Goal: Find specific page/section: Find specific page/section

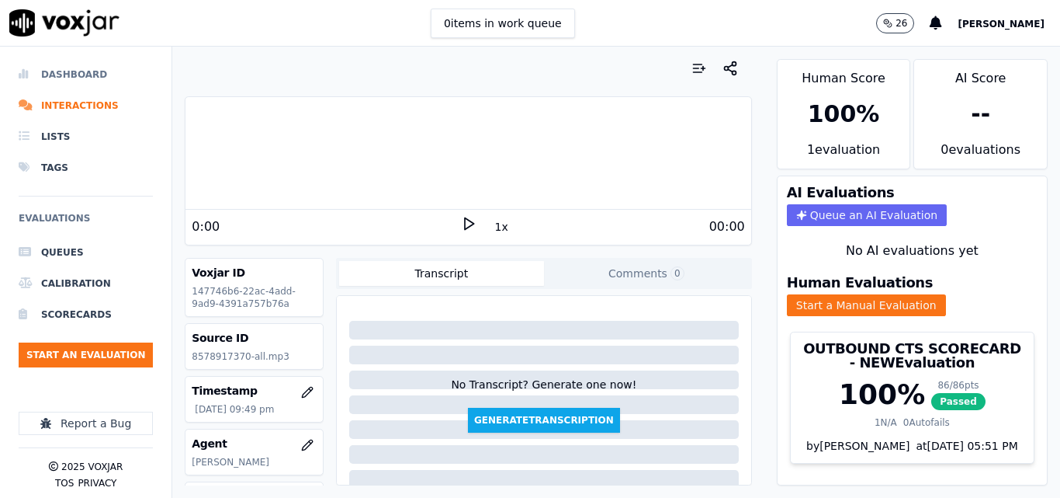
click at [89, 78] on li "Dashboard" at bounding box center [86, 74] width 134 height 31
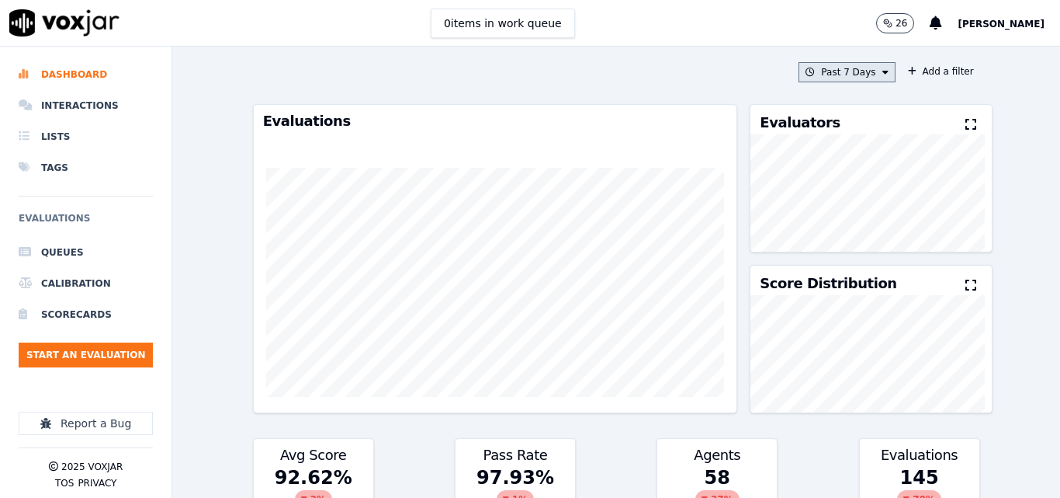
click at [852, 78] on button "Past 7 Days" at bounding box center [847, 72] width 96 height 20
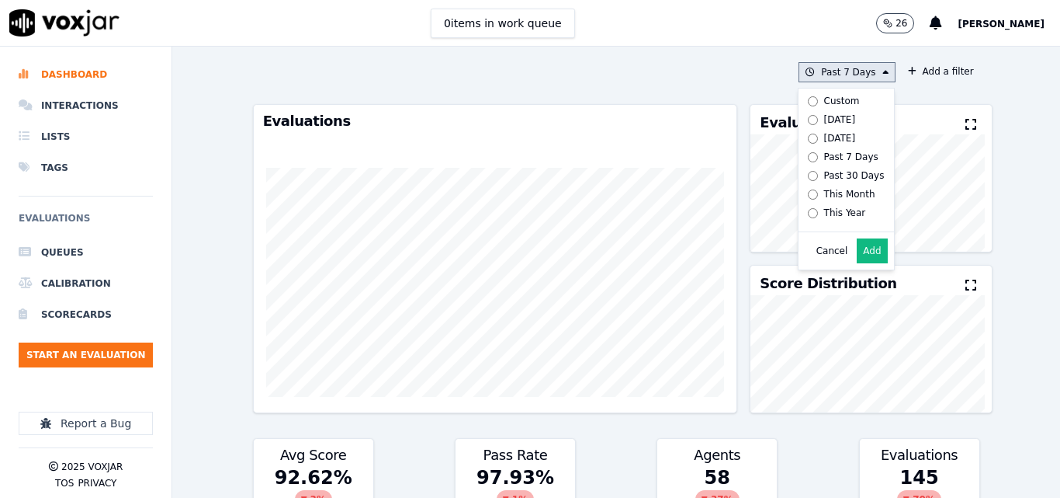
click at [835, 137] on div "[DATE]" at bounding box center [840, 138] width 32 height 12
click at [857, 259] on button "Add" at bounding box center [872, 250] width 30 height 25
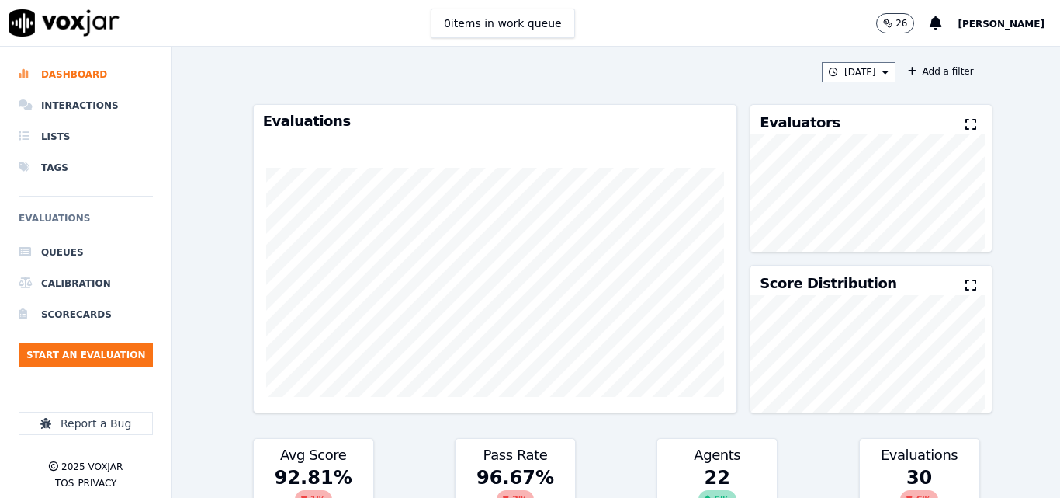
click at [966, 127] on icon at bounding box center [971, 124] width 11 height 12
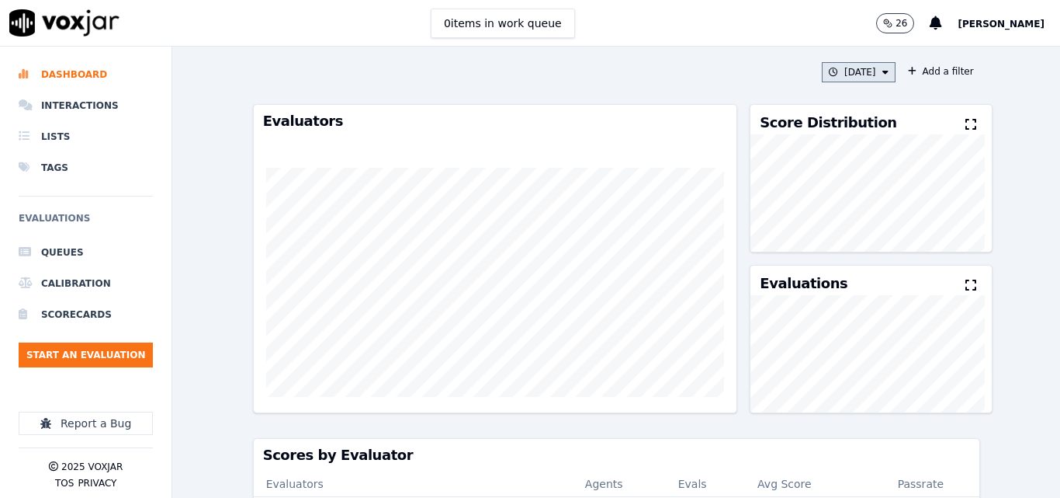
click at [851, 72] on button "[DATE]" at bounding box center [859, 72] width 74 height 20
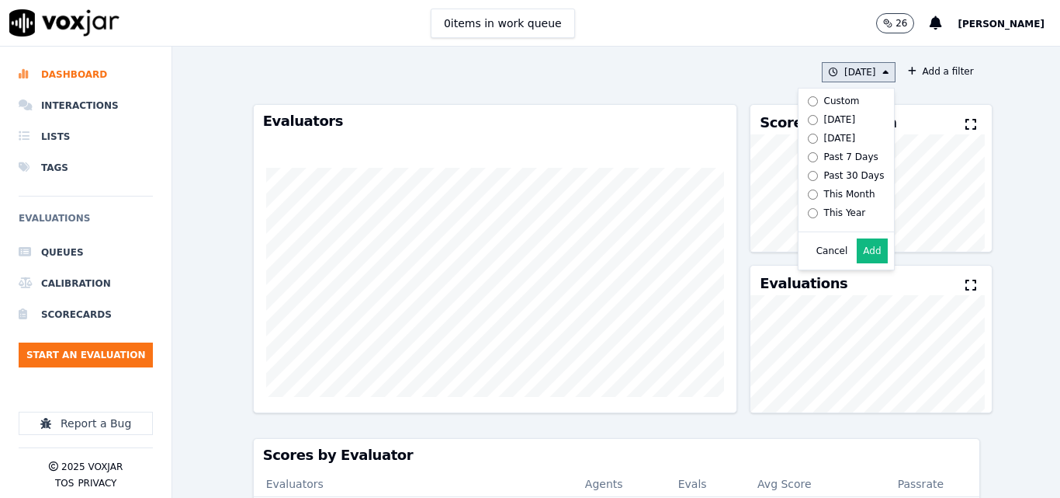
click at [824, 169] on div "Past 30 Days" at bounding box center [854, 175] width 61 height 12
click at [857, 263] on button "Add" at bounding box center [872, 250] width 30 height 25
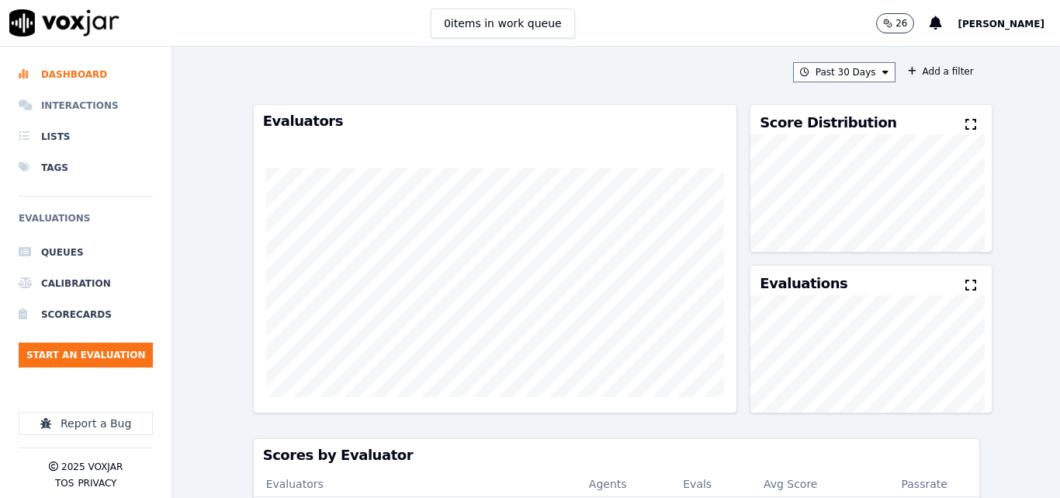
click at [89, 108] on li "Interactions" at bounding box center [86, 105] width 134 height 31
